Goal: Task Accomplishment & Management: Manage account settings

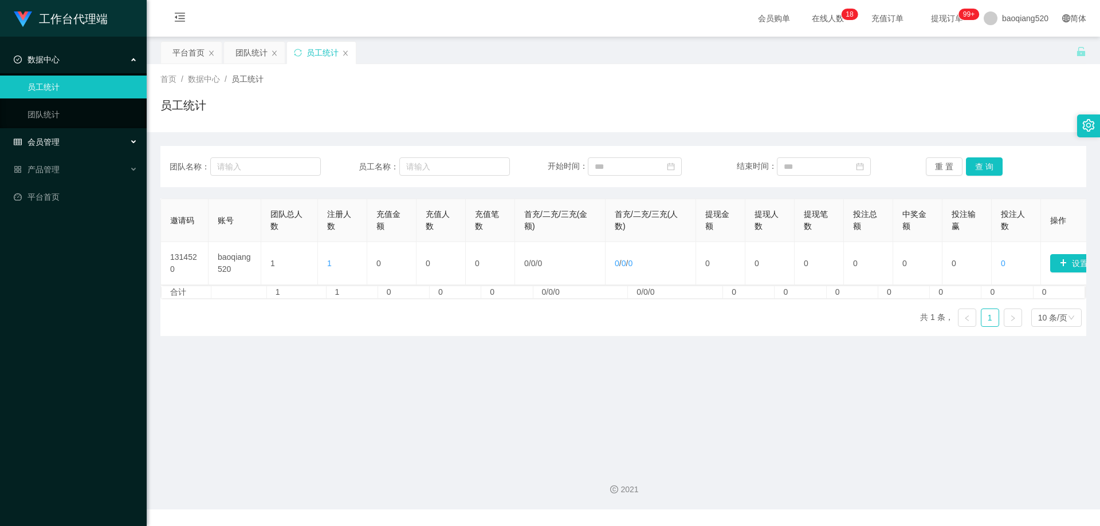
click at [78, 148] on div "会员管理" at bounding box center [73, 142] width 147 height 23
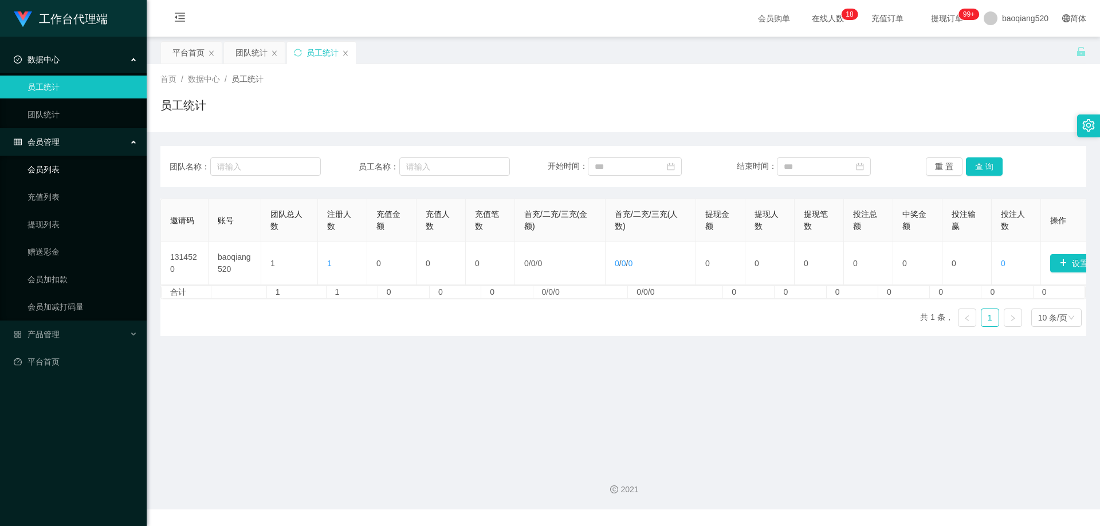
click at [70, 176] on link "会员列表" at bounding box center [82, 169] width 110 height 23
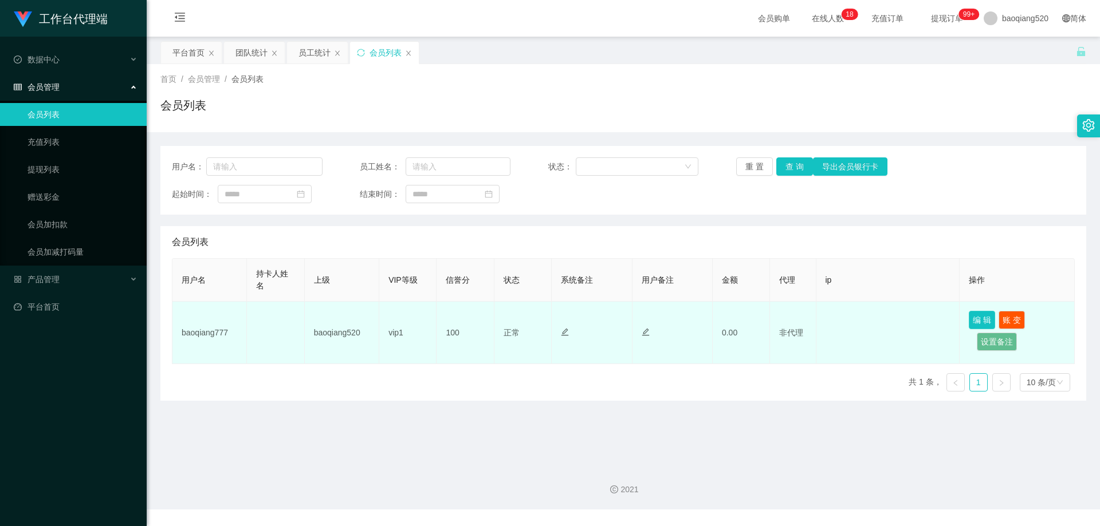
click at [975, 320] on button "编 辑" at bounding box center [982, 320] width 26 height 18
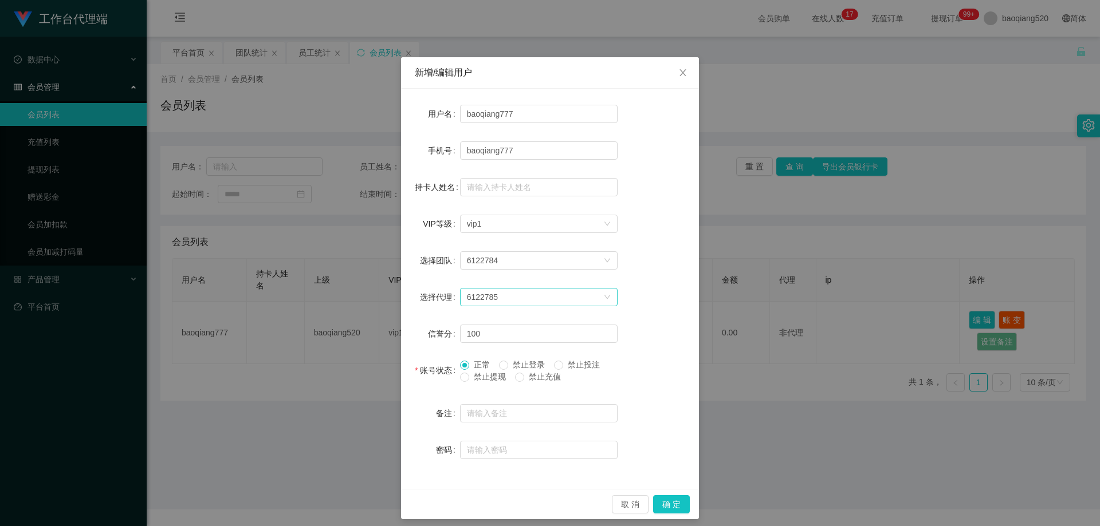
scroll to position [7, 0]
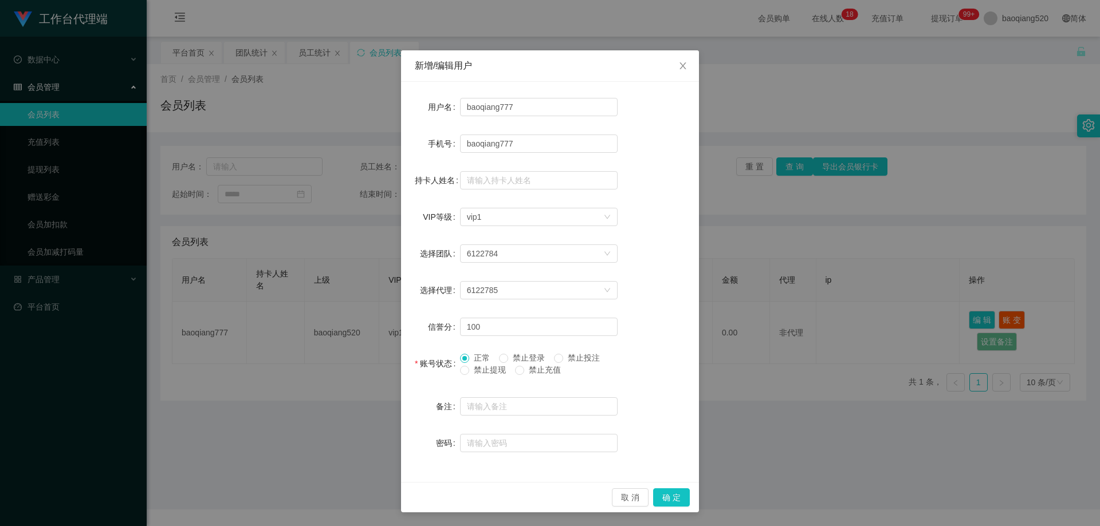
click at [777, 417] on div "新增/编辑用户 用户名 baoqiang777 手机号 baoqiang777 持卡人姓名 VIP等级 选择VIP等级 vip1 选择团队 6122784 选…" at bounding box center [550, 263] width 1100 height 526
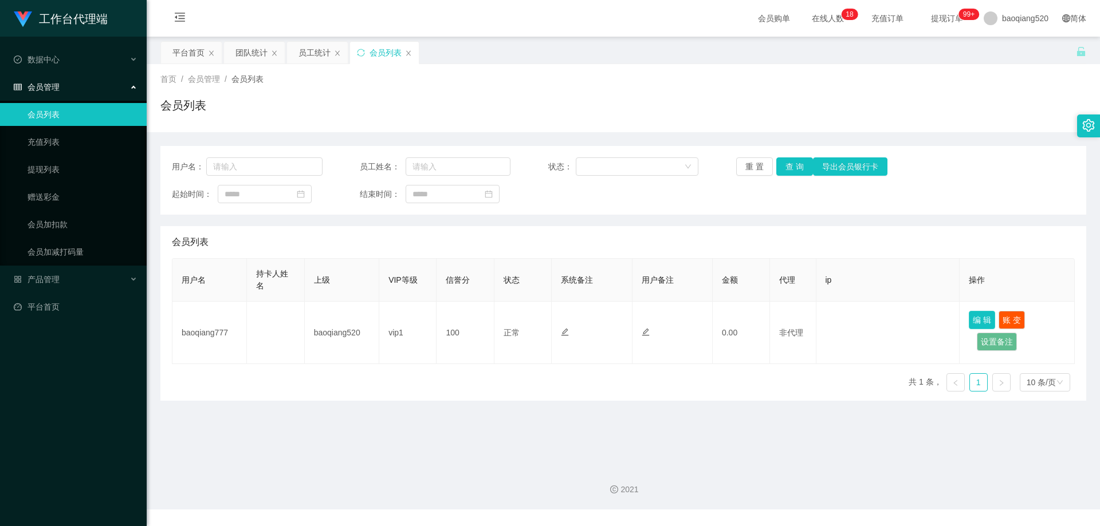
scroll to position [0, 0]
